Goal: Task Accomplishment & Management: Use online tool/utility

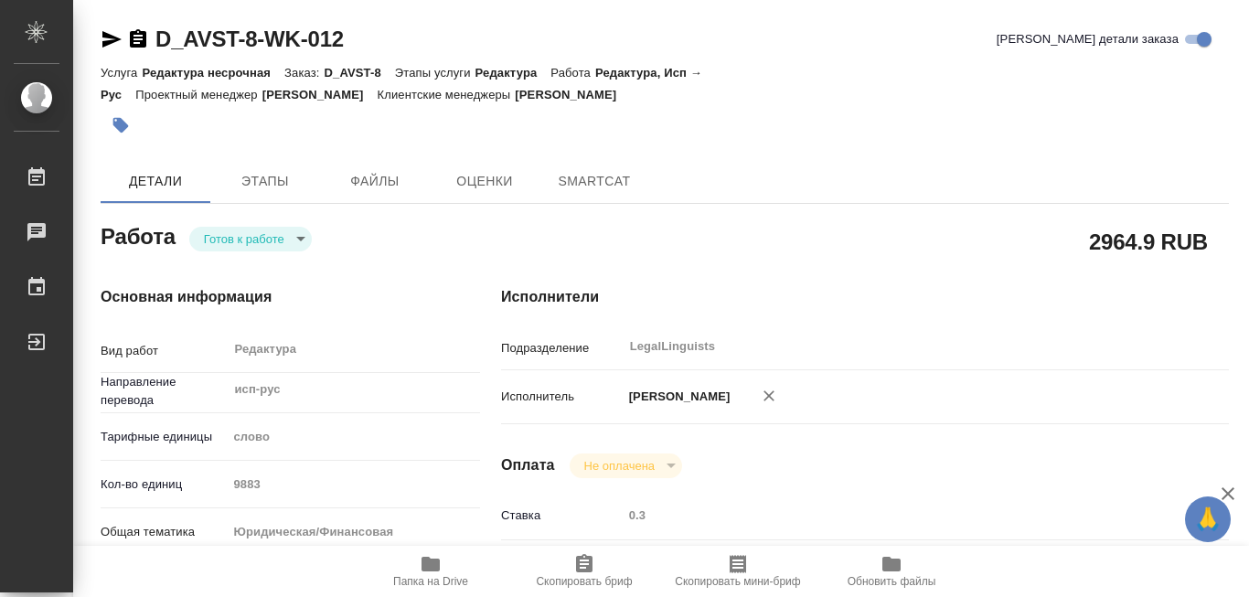
type textarea "x"
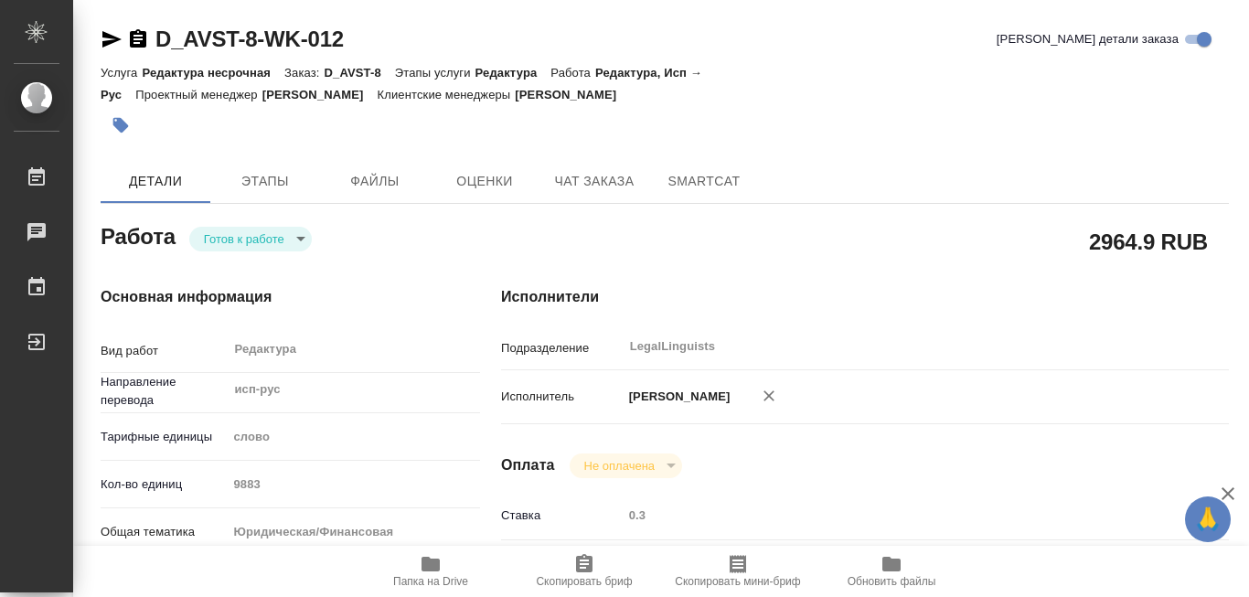
type textarea "x"
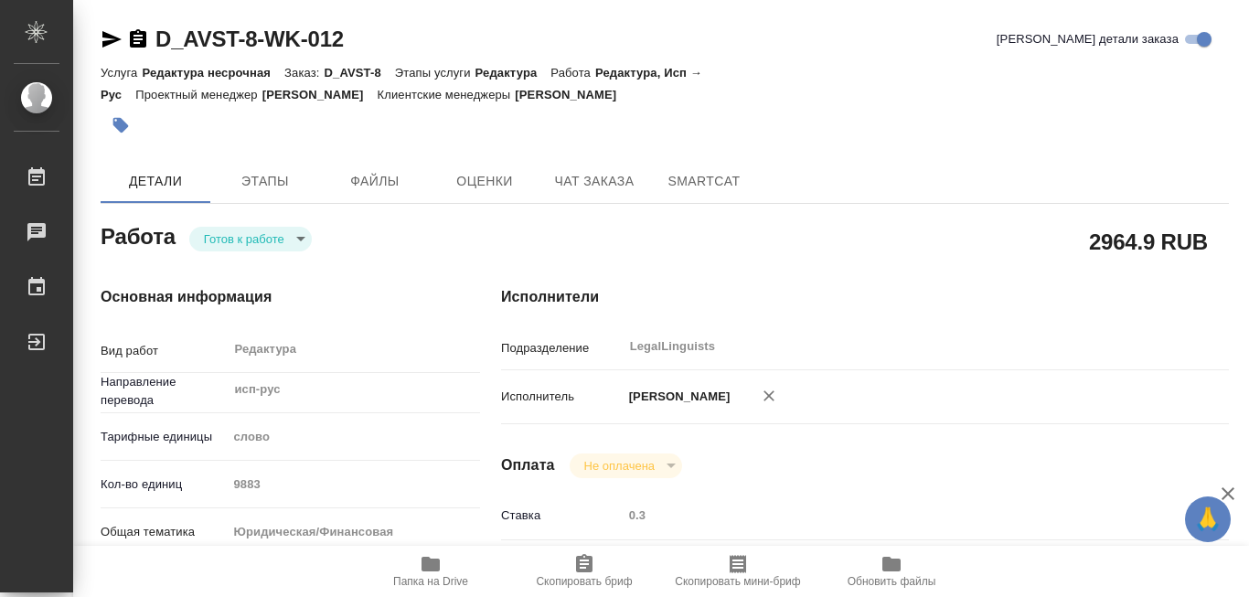
type textarea "x"
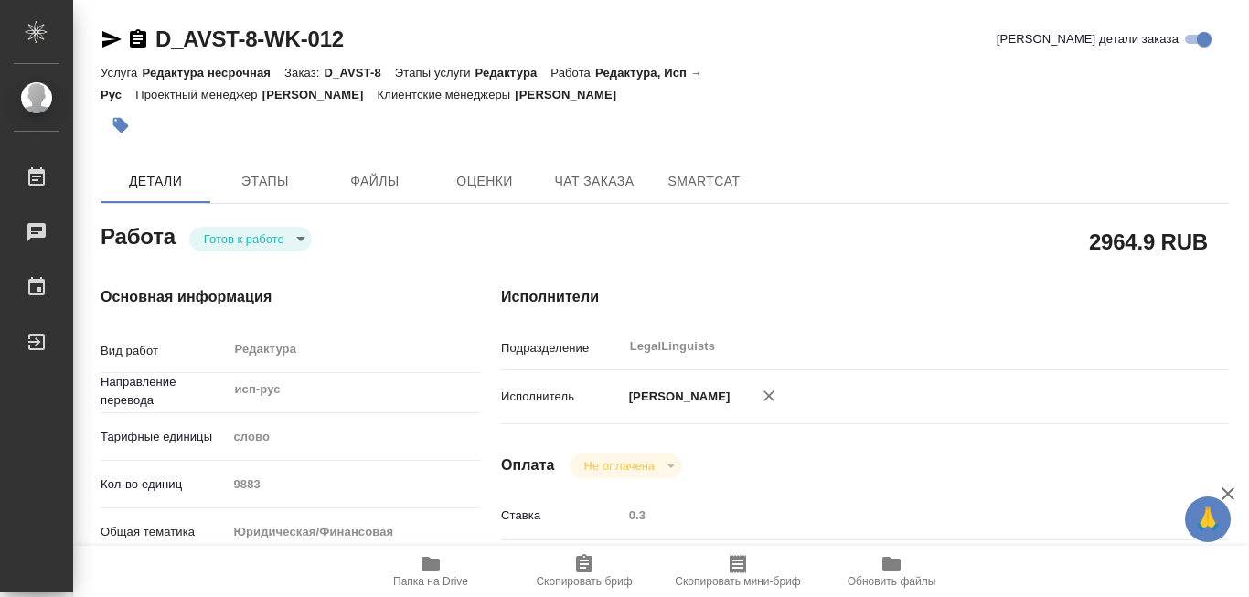
type textarea "x"
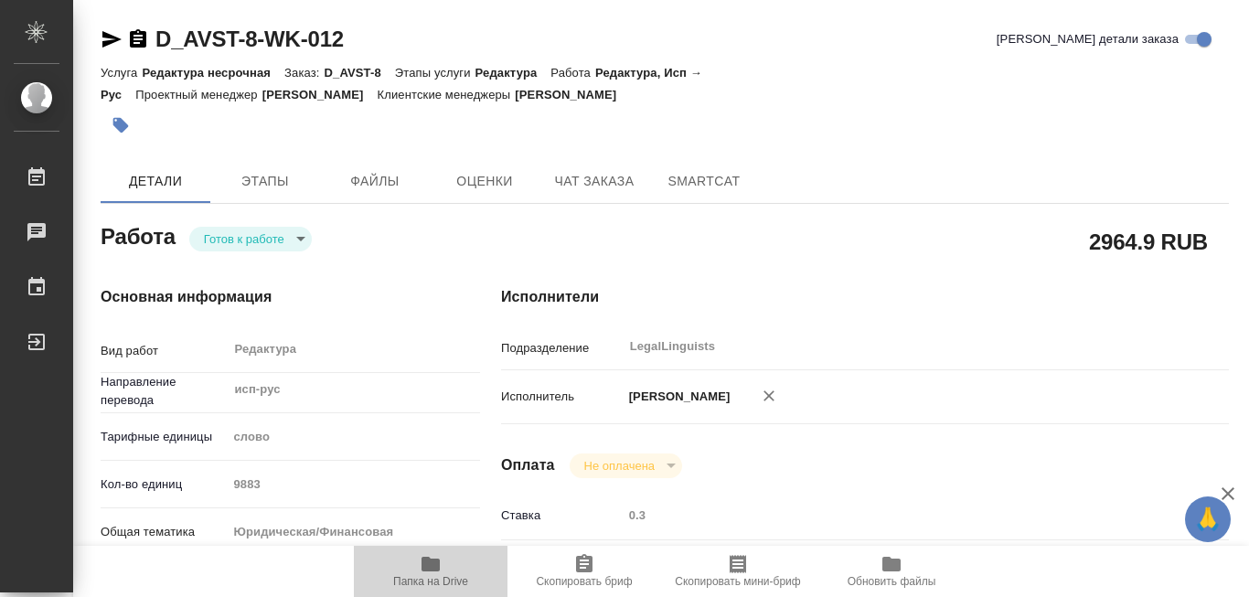
click at [426, 565] on icon "button" at bounding box center [431, 564] width 18 height 15
